Goal: Task Accomplishment & Management: Manage account settings

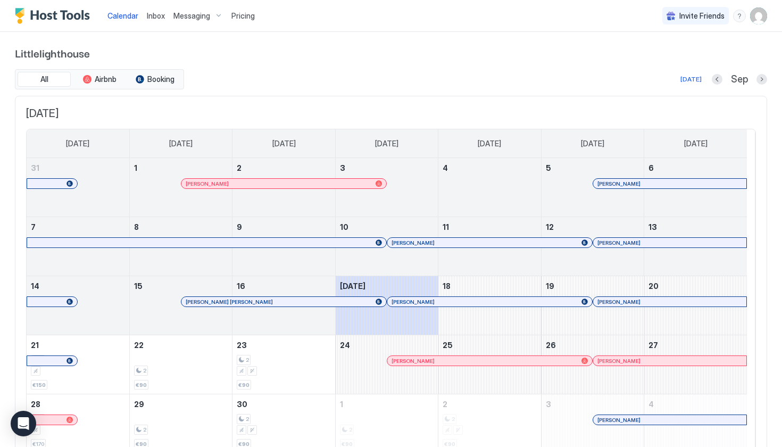
click at [754, 18] on img "User profile" at bounding box center [758, 15] width 17 height 17
click at [693, 57] on div "Settings" at bounding box center [690, 60] width 135 height 19
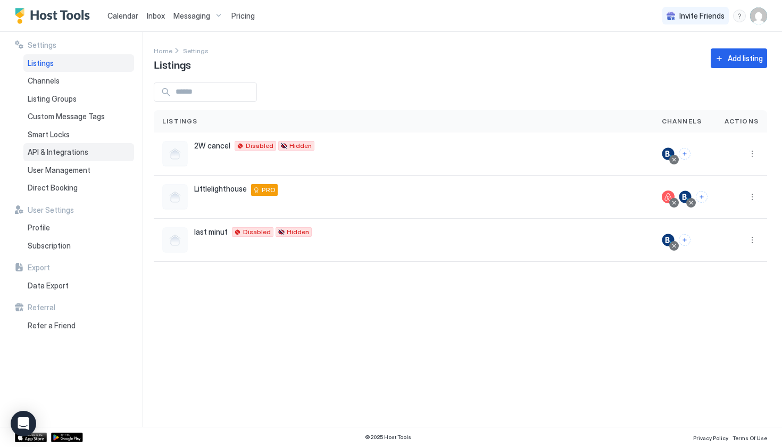
click at [50, 145] on div "API & Integrations" at bounding box center [78, 152] width 111 height 18
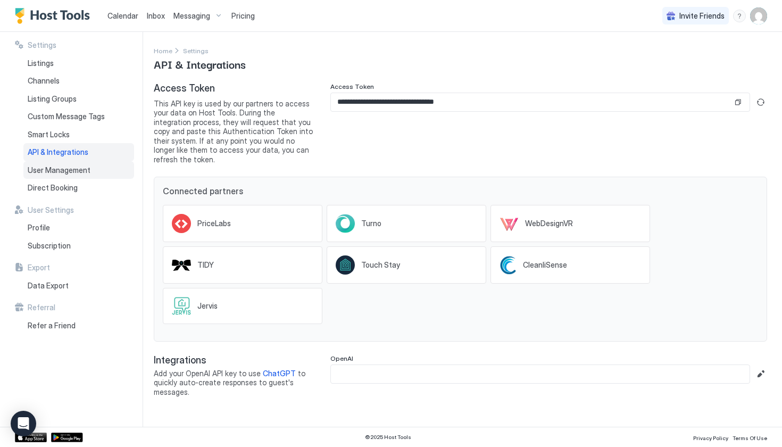
click at [71, 165] on span "User Management" at bounding box center [59, 170] width 63 height 10
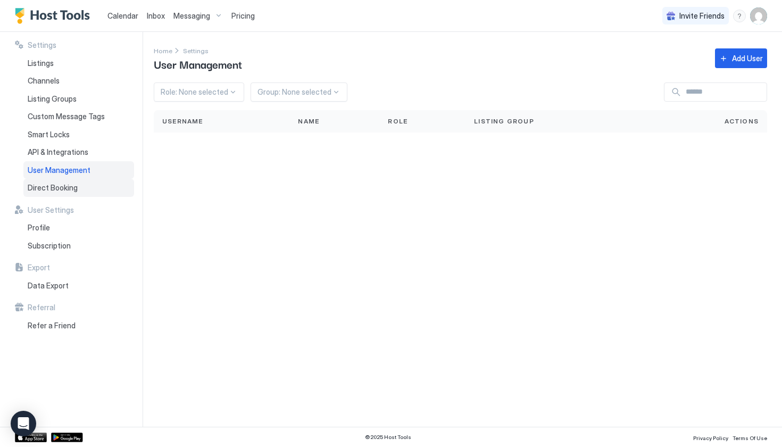
click at [65, 186] on span "Direct Booking" at bounding box center [53, 188] width 50 height 10
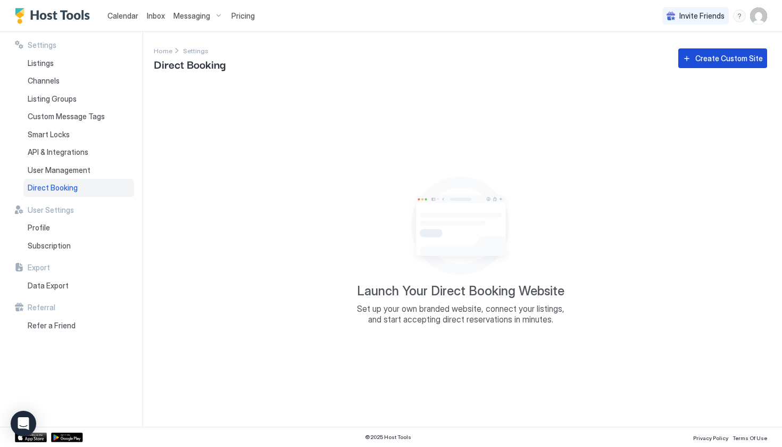
click at [748, 49] on button "Create Custom Site" at bounding box center [722, 58] width 89 height 20
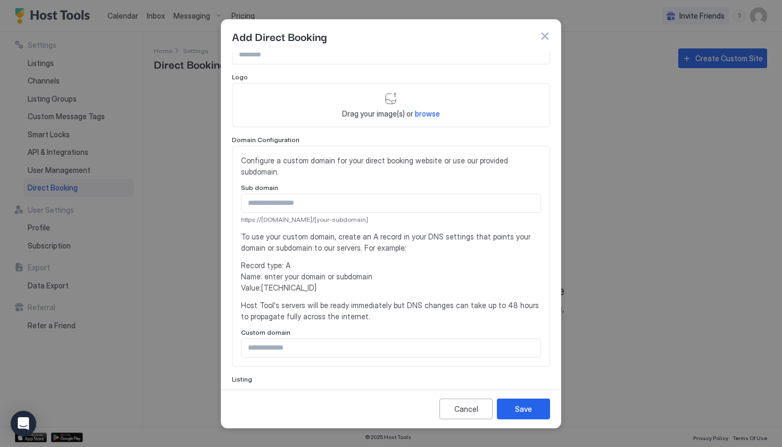
scroll to position [209, 0]
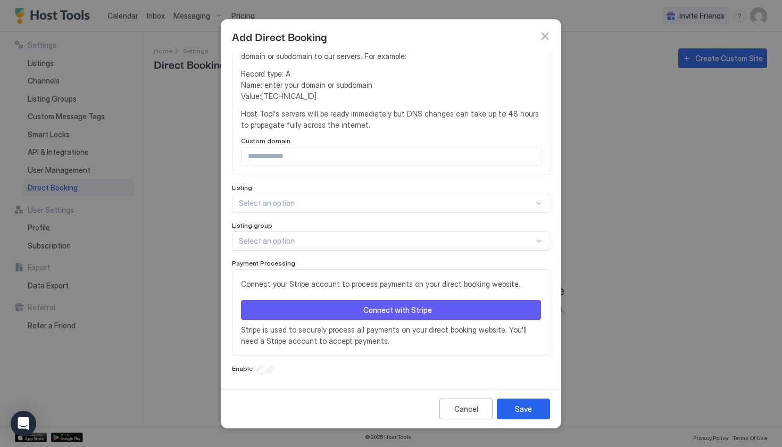
click at [544, 35] on button "button" at bounding box center [544, 36] width 11 height 11
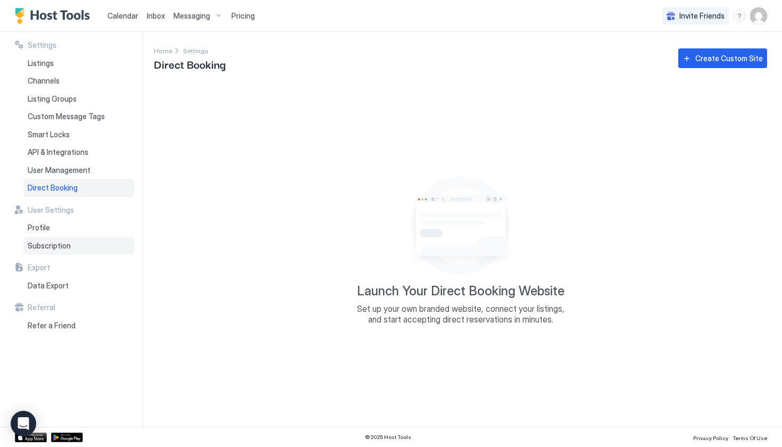
click at [46, 242] on span "Subscription" at bounding box center [49, 246] width 43 height 10
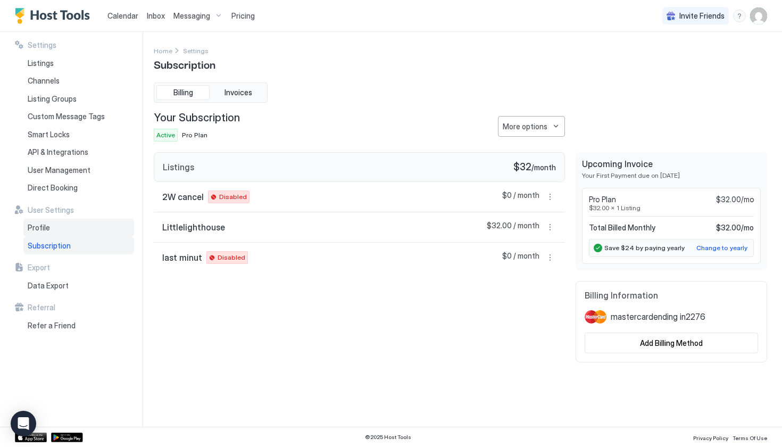
click at [36, 223] on span "Profile" at bounding box center [39, 228] width 22 height 10
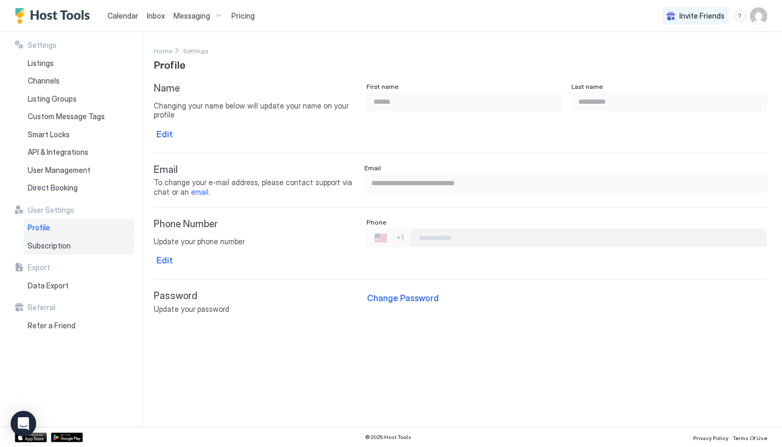
click at [42, 241] on span "Subscription" at bounding box center [49, 246] width 43 height 10
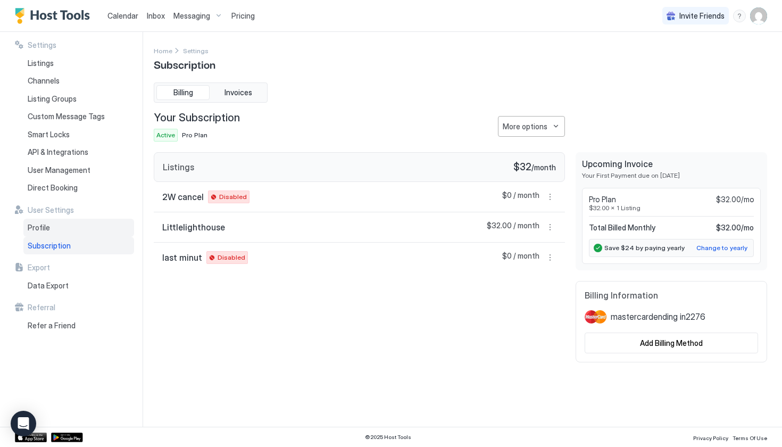
click at [43, 223] on span "Profile" at bounding box center [39, 228] width 22 height 10
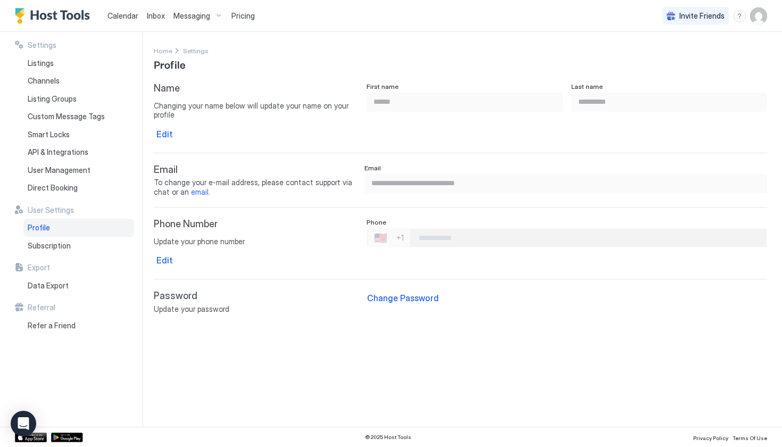
click at [175, 16] on span "Messaging" at bounding box center [191, 16] width 37 height 10
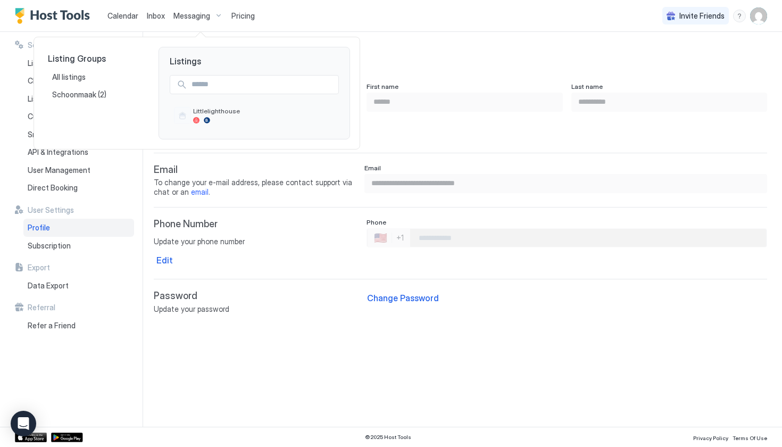
click at [180, 15] on div at bounding box center [391, 223] width 782 height 447
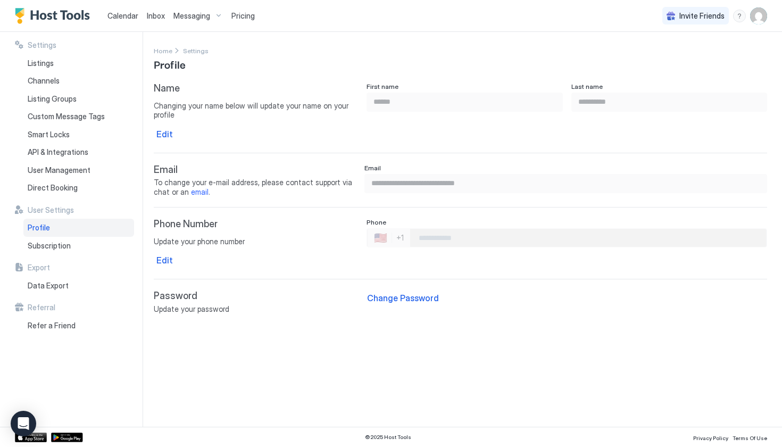
click at [180, 15] on span "Messaging" at bounding box center [191, 16] width 37 height 10
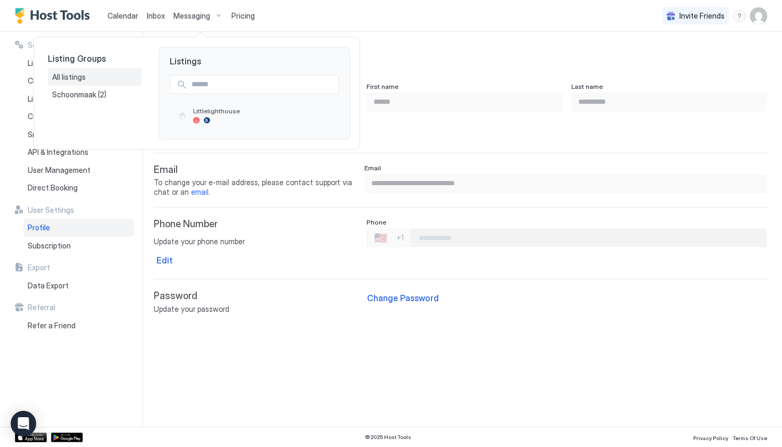
click at [64, 78] on span "All listings" at bounding box center [69, 77] width 35 height 10
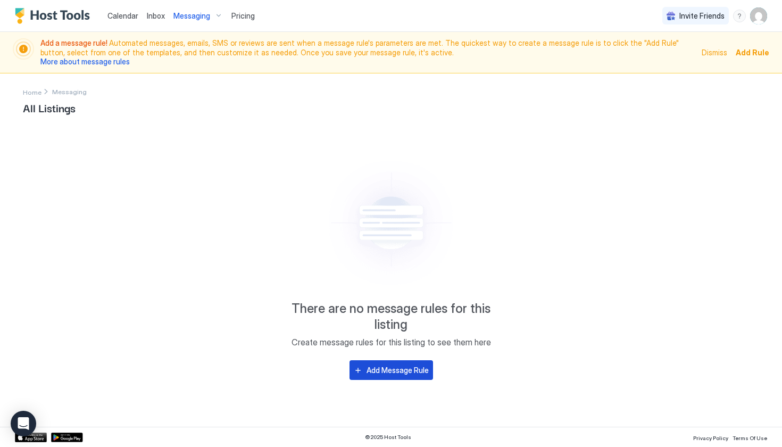
click at [391, 373] on div "Add Message Rule" at bounding box center [397, 369] width 62 height 11
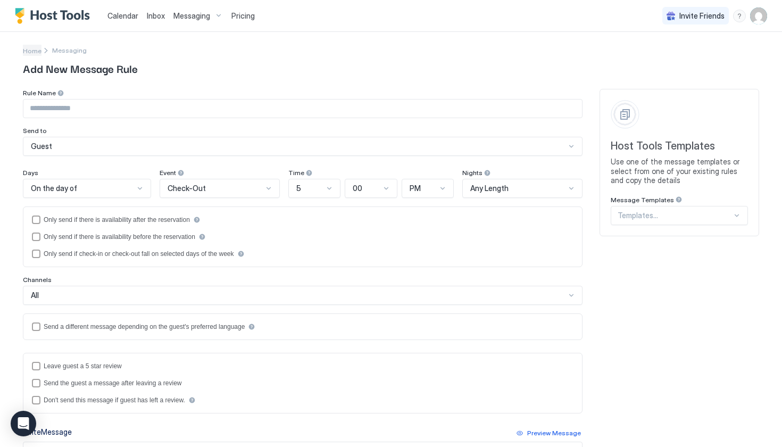
click at [33, 51] on span "Home" at bounding box center [32, 51] width 19 height 8
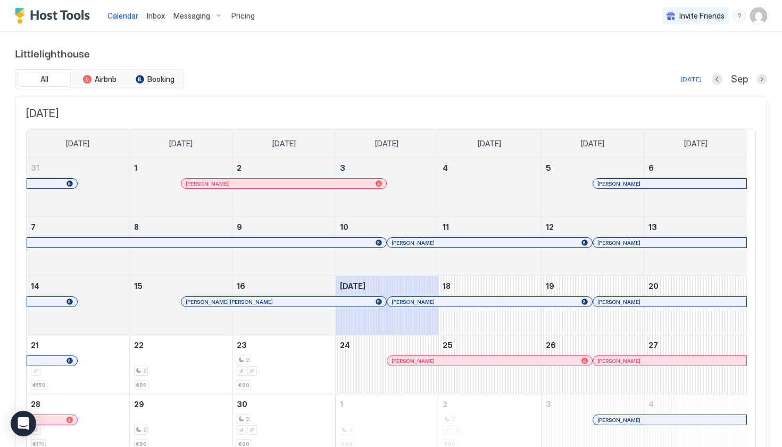
click at [178, 19] on span "Messaging" at bounding box center [191, 16] width 37 height 10
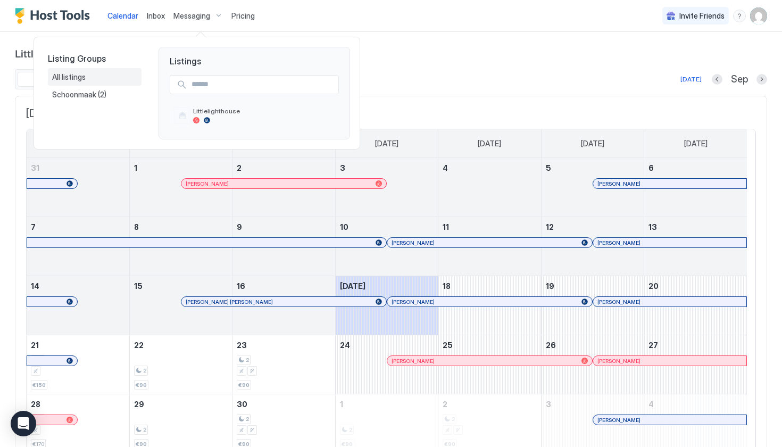
click at [81, 74] on span "All listings" at bounding box center [69, 77] width 35 height 10
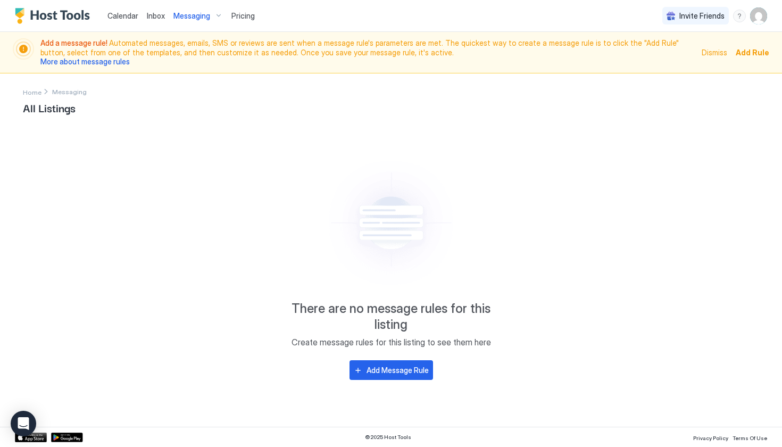
click at [762, 21] on img "User profile" at bounding box center [758, 15] width 17 height 17
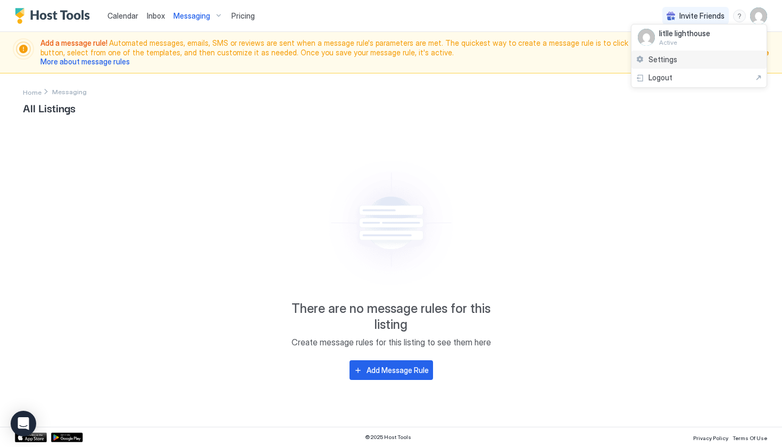
click at [715, 59] on div "Settings" at bounding box center [698, 60] width 135 height 19
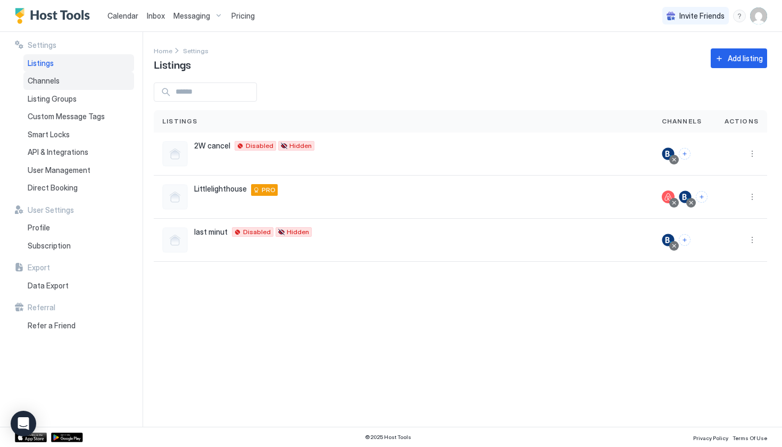
click at [33, 78] on span "Channels" at bounding box center [44, 81] width 32 height 10
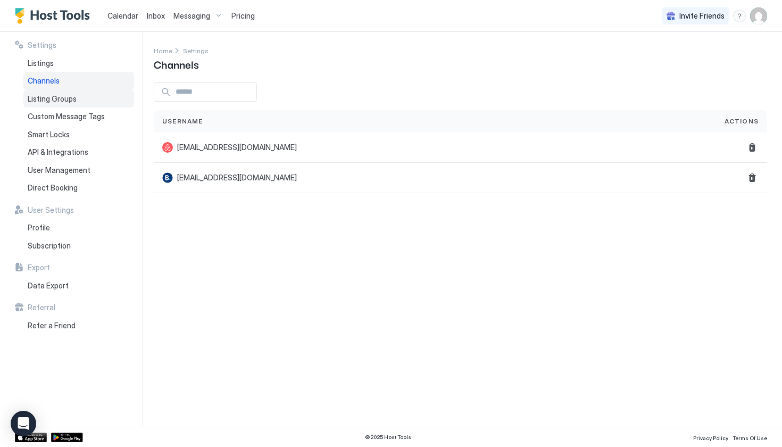
click at [46, 94] on span "Listing Groups" at bounding box center [52, 99] width 49 height 10
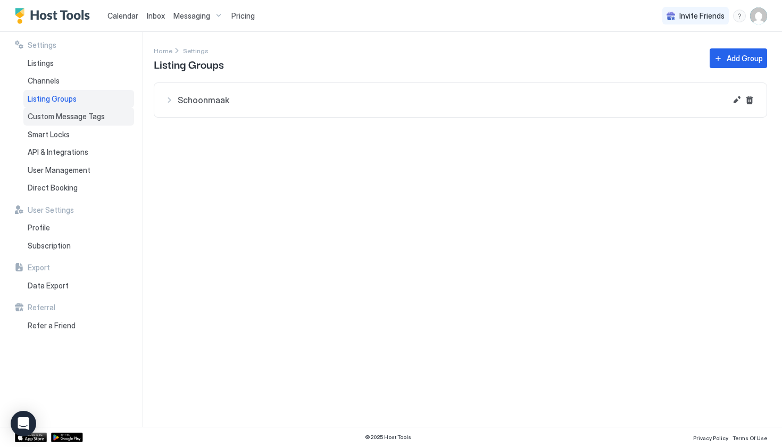
click at [52, 112] on span "Custom Message Tags" at bounding box center [66, 117] width 77 height 10
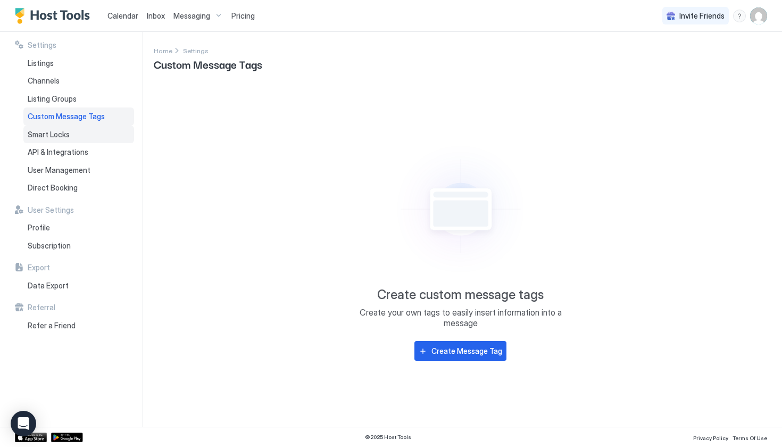
click at [52, 130] on span "Smart Locks" at bounding box center [49, 135] width 42 height 10
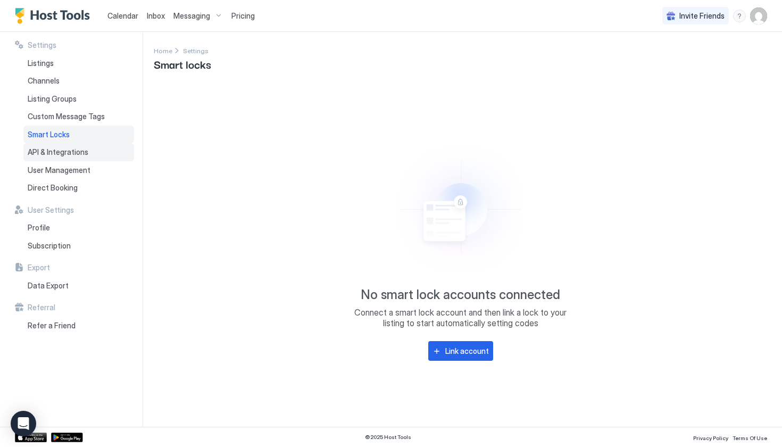
click at [55, 148] on span "API & Integrations" at bounding box center [58, 152] width 61 height 10
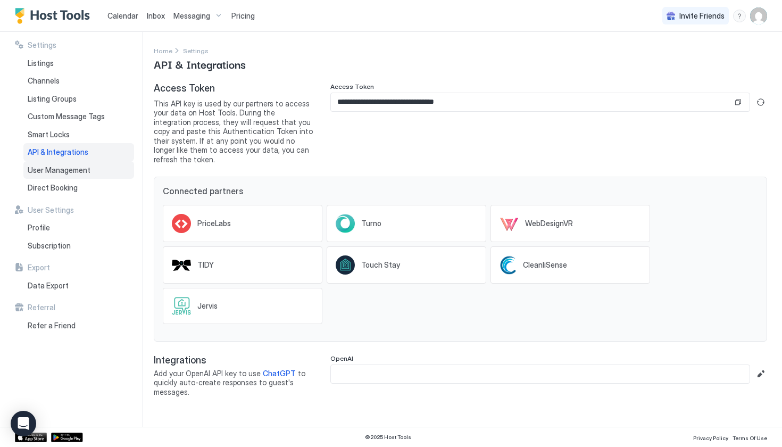
click at [55, 167] on span "User Management" at bounding box center [59, 170] width 63 height 10
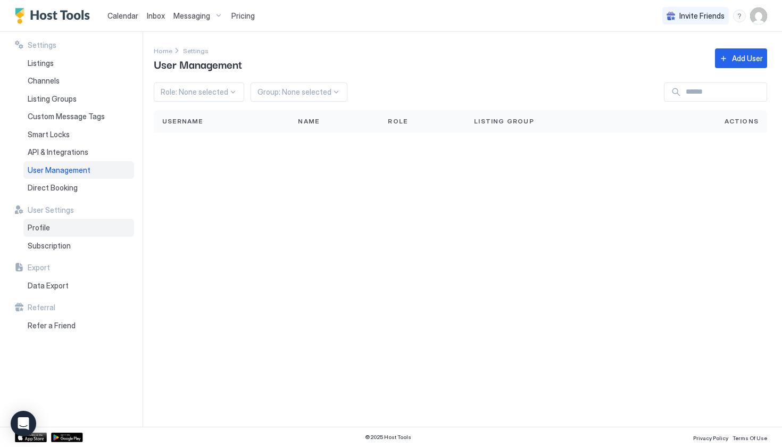
click at [47, 223] on span "Profile" at bounding box center [39, 228] width 22 height 10
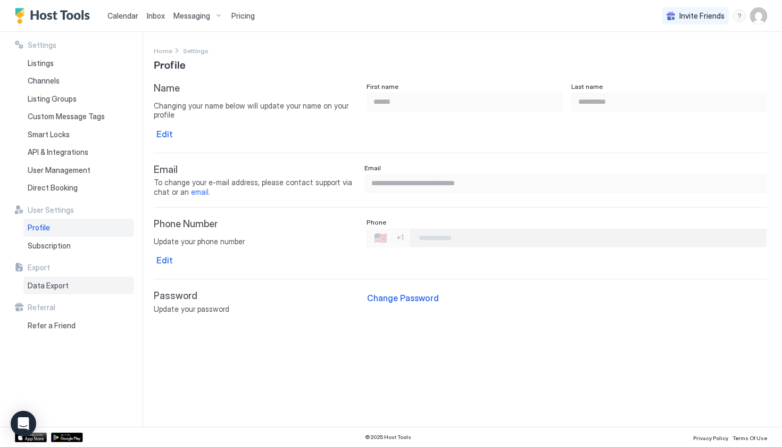
click at [49, 281] on span "Data Export" at bounding box center [48, 286] width 41 height 10
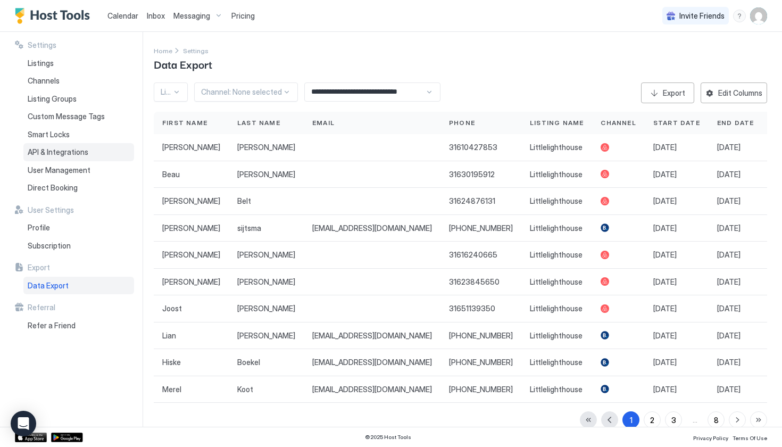
click at [69, 147] on span "API & Integrations" at bounding box center [58, 152] width 61 height 10
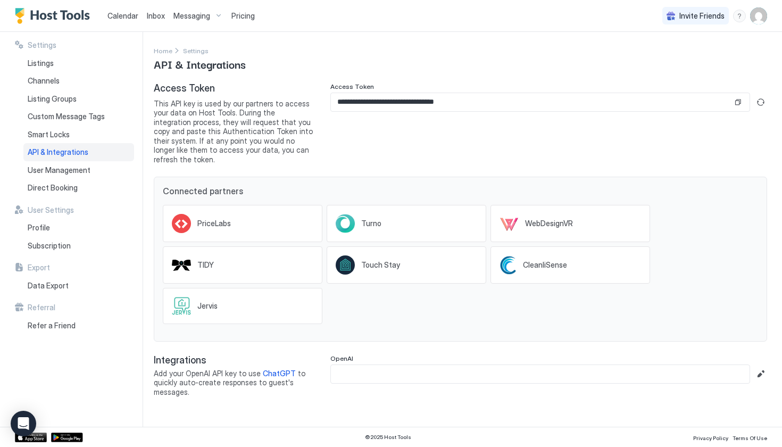
click at [411, 365] on input "Input Field" at bounding box center [540, 374] width 418 height 18
click at [756, 367] on button "Edit" at bounding box center [760, 373] width 13 height 13
click at [314, 83] on div "**********" at bounding box center [460, 122] width 613 height 81
click at [738, 103] on button "Copy" at bounding box center [737, 102] width 11 height 11
click at [368, 365] on input "Input Field" at bounding box center [548, 374] width 435 height 18
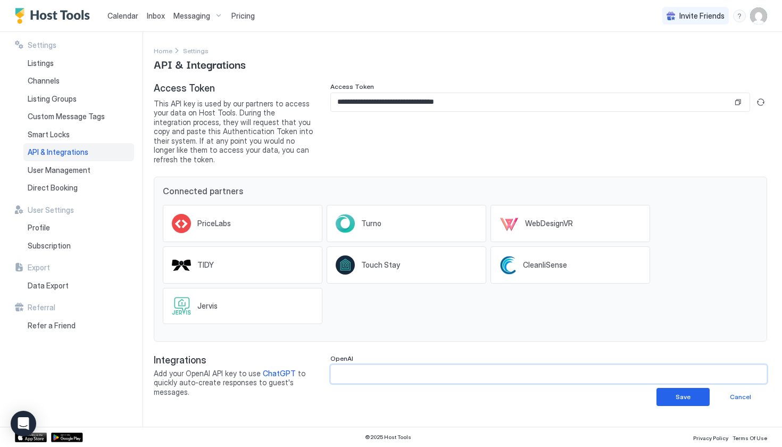
paste input "**********"
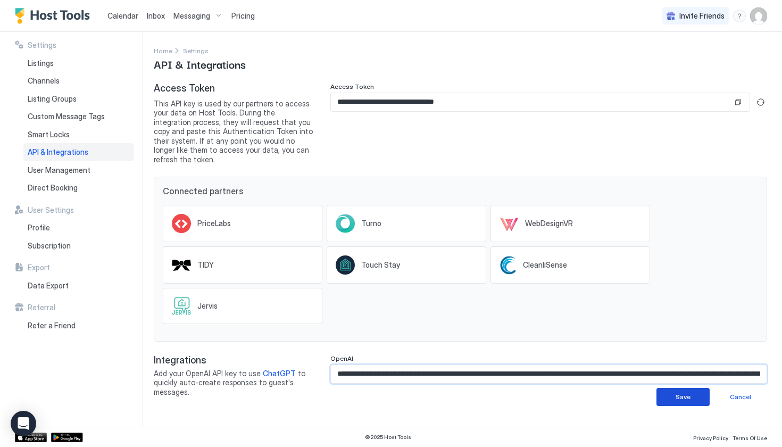
type input "**********"
click at [662, 391] on button "Save" at bounding box center [682, 397] width 53 height 18
click at [663, 391] on div "**********" at bounding box center [468, 229] width 628 height 394
click at [171, 13] on div "Messaging" at bounding box center [198, 16] width 58 height 18
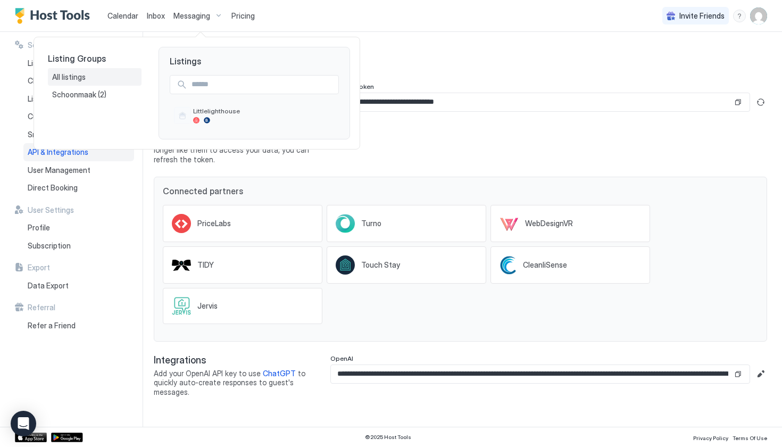
click at [63, 72] on span "All listings" at bounding box center [69, 77] width 35 height 10
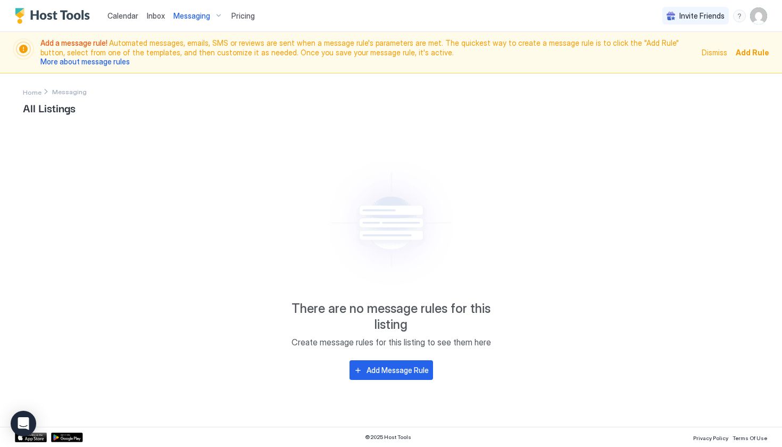
click at [192, 21] on div "Messaging" at bounding box center [198, 16] width 58 height 18
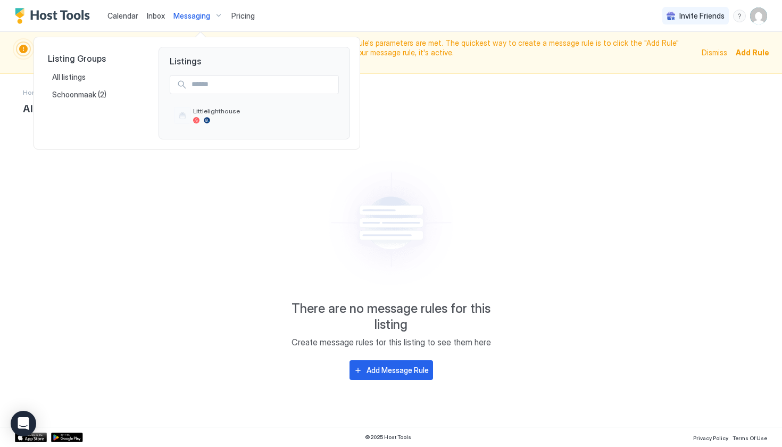
click at [153, 19] on div at bounding box center [391, 223] width 782 height 447
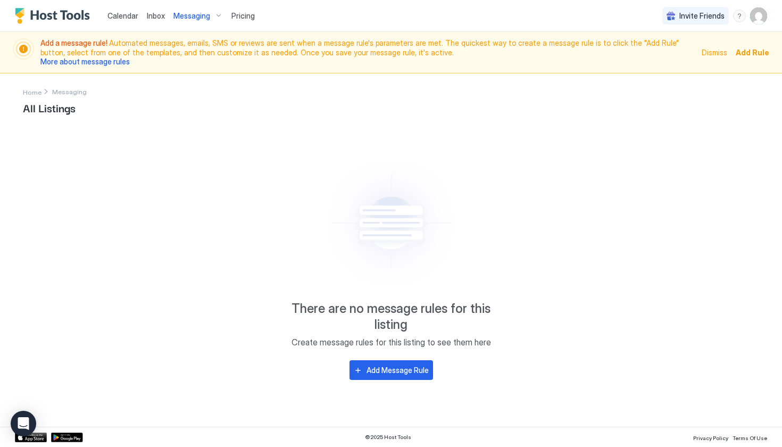
click at [160, 12] on link "Inbox" at bounding box center [156, 15] width 18 height 11
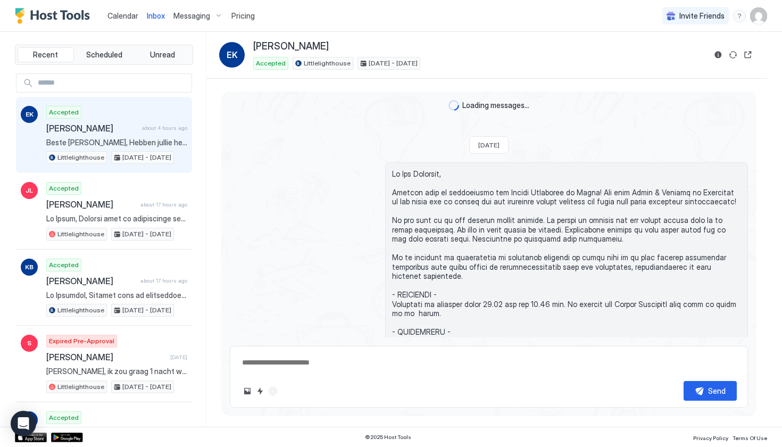
type textarea "*"
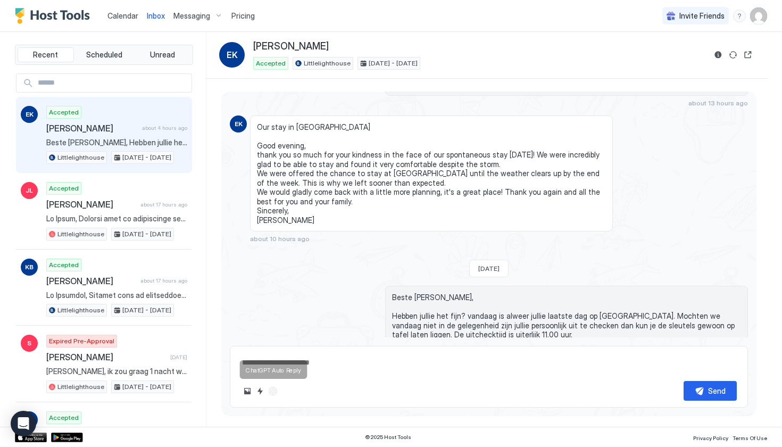
click at [272, 390] on div at bounding box center [272, 390] width 13 height 13
click at [273, 390] on div at bounding box center [272, 390] width 13 height 13
click at [272, 393] on div at bounding box center [272, 390] width 13 height 13
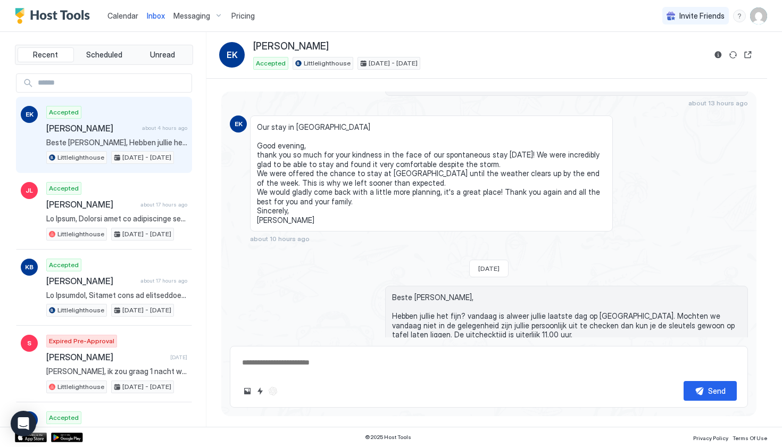
click at [272, 393] on div at bounding box center [272, 390] width 13 height 13
click at [306, 387] on div "Send" at bounding box center [488, 391] width 495 height 20
click at [201, 14] on span "Messaging" at bounding box center [191, 16] width 37 height 10
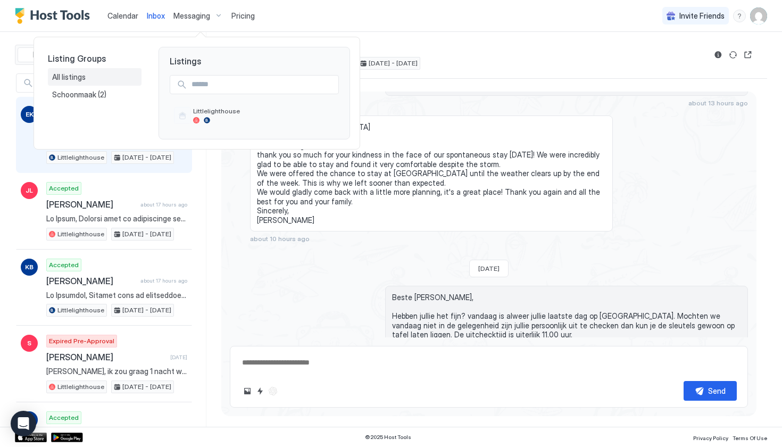
click at [94, 75] on div "All listings" at bounding box center [94, 77] width 85 height 10
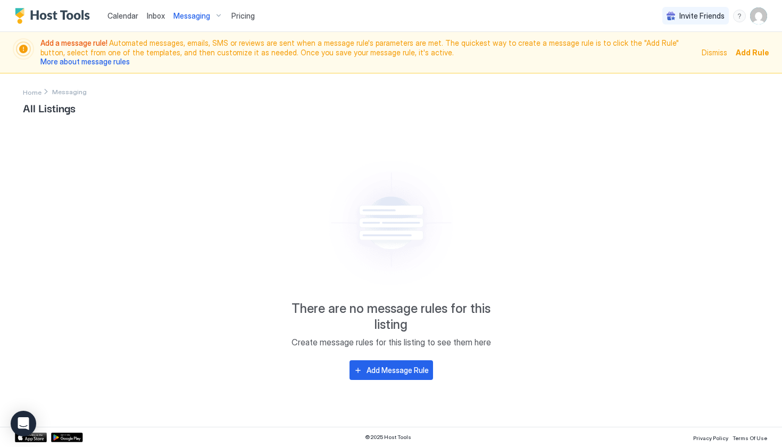
click at [393, 370] on div "Add Message Rule" at bounding box center [397, 369] width 62 height 11
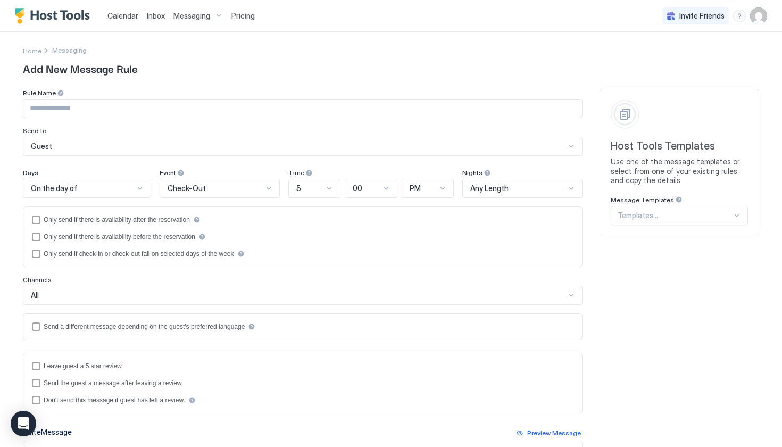
scroll to position [13, 0]
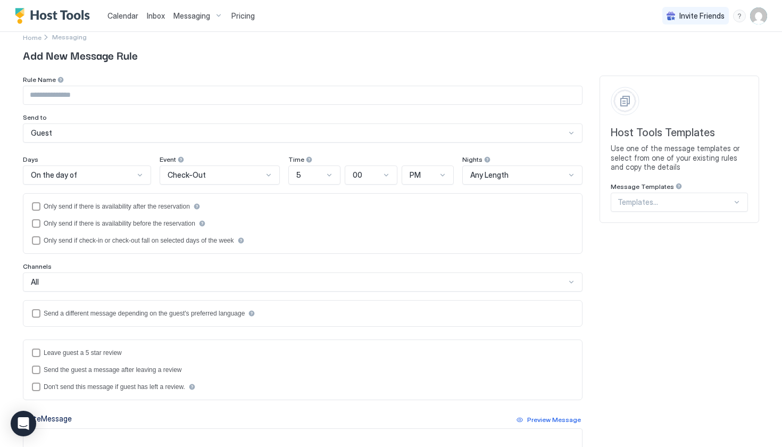
click at [733, 206] on div "Templates..." at bounding box center [678, 201] width 137 height 19
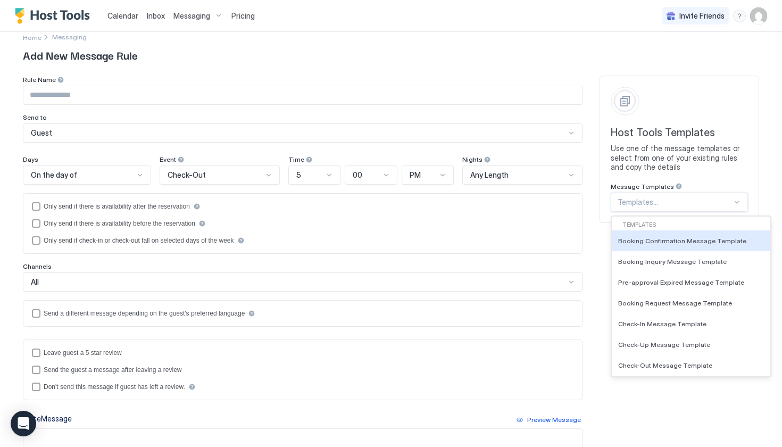
click at [733, 206] on div "Templates..." at bounding box center [678, 201] width 137 height 19
